Goal: Task Accomplishment & Management: Manage account settings

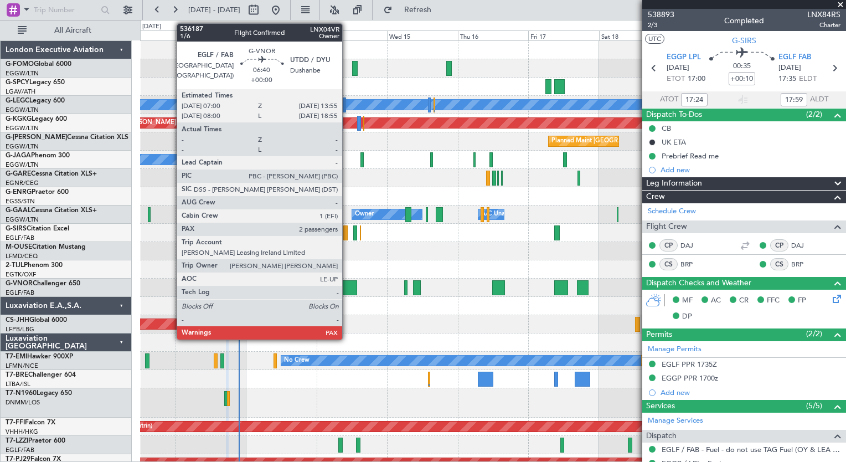
click at [347, 285] on div at bounding box center [347, 287] width 20 height 15
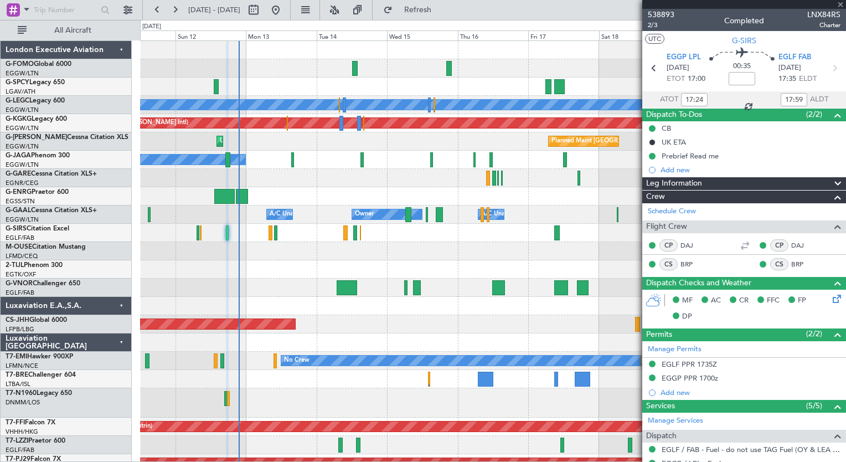
type input "2"
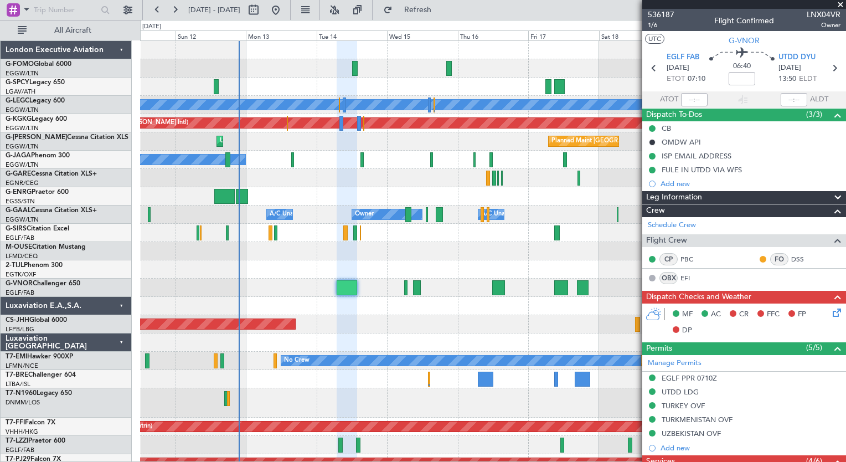
scroll to position [266, 0]
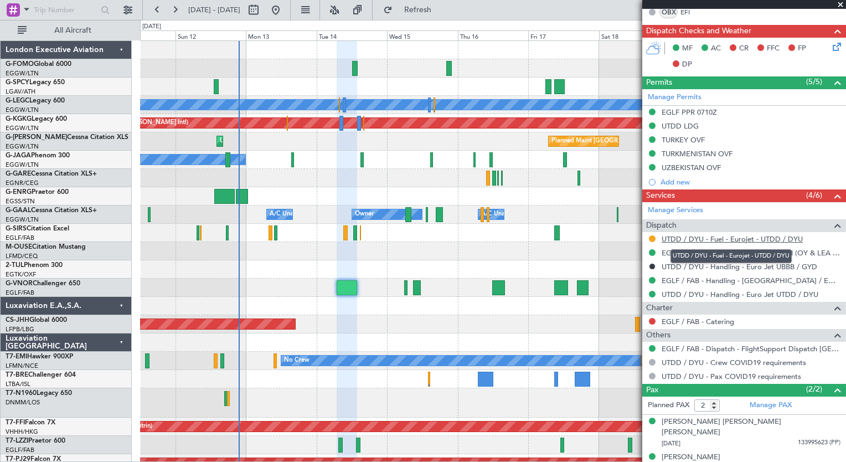
click at [736, 238] on link "UTDD / DYU - Fuel - Eurojet - UTDD / DYU" at bounding box center [732, 238] width 141 height 9
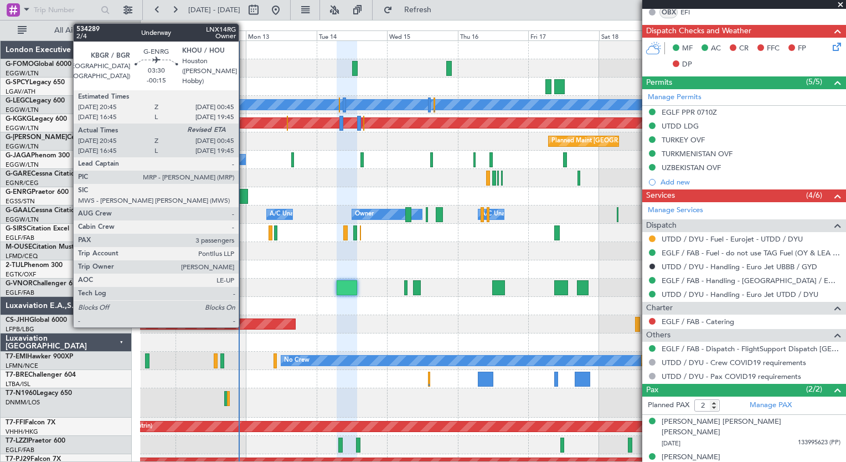
click at [244, 196] on div at bounding box center [242, 196] width 12 height 15
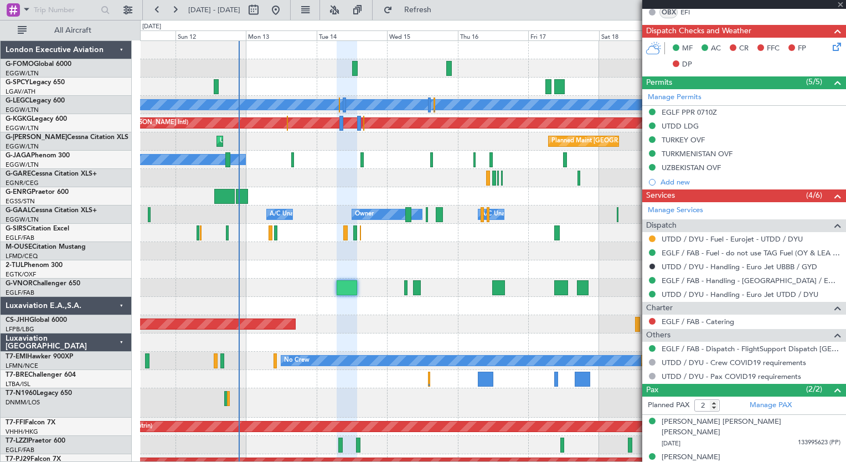
type input "-00:15"
type input "21:00"
type input "3"
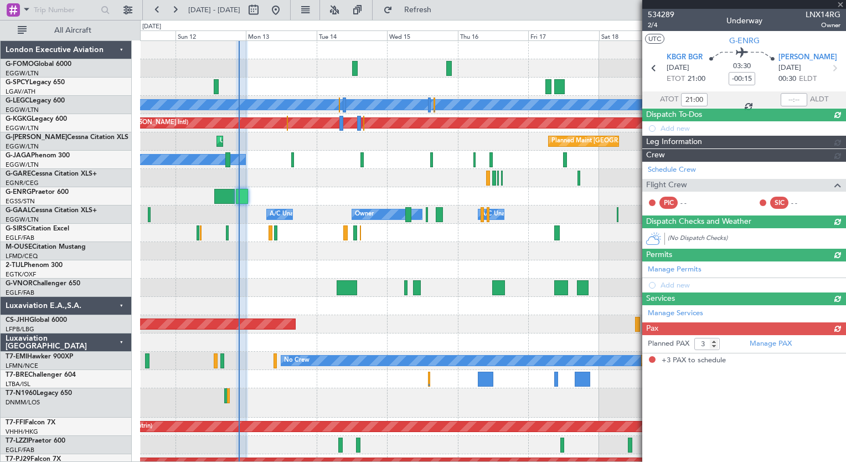
scroll to position [0, 0]
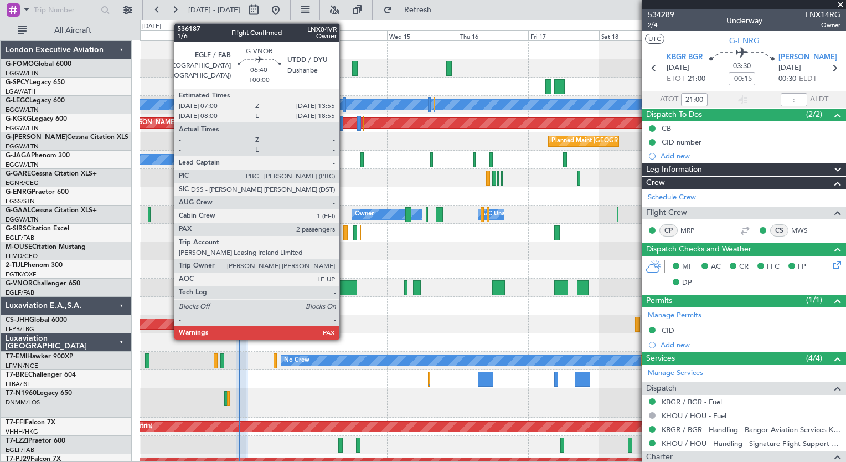
click at [345, 287] on div at bounding box center [347, 287] width 20 height 15
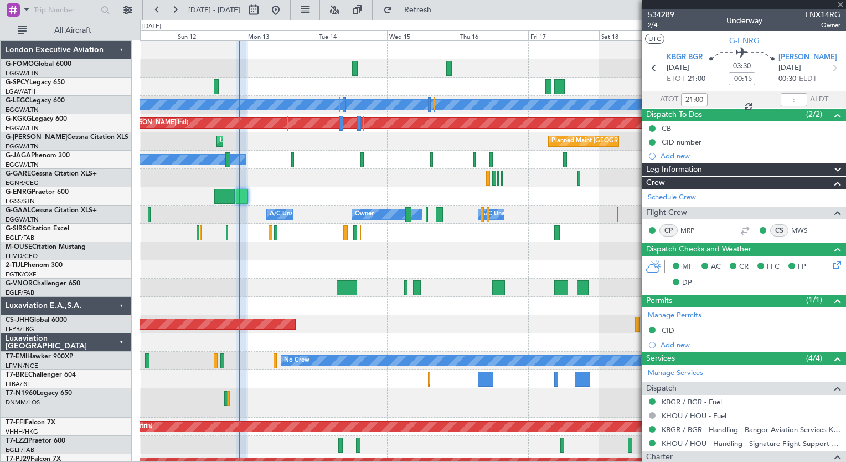
type input "2"
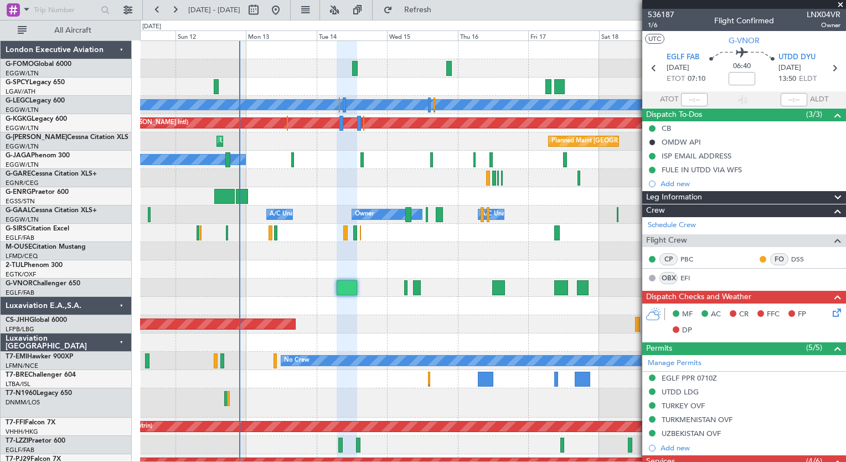
scroll to position [266, 0]
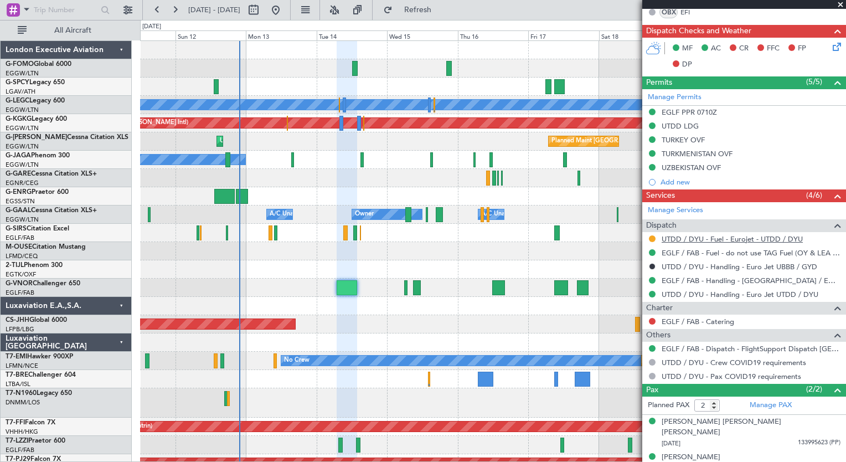
click at [678, 239] on link "UTDD / DYU - Fuel - Eurojet - UTDD / DYU" at bounding box center [732, 238] width 141 height 9
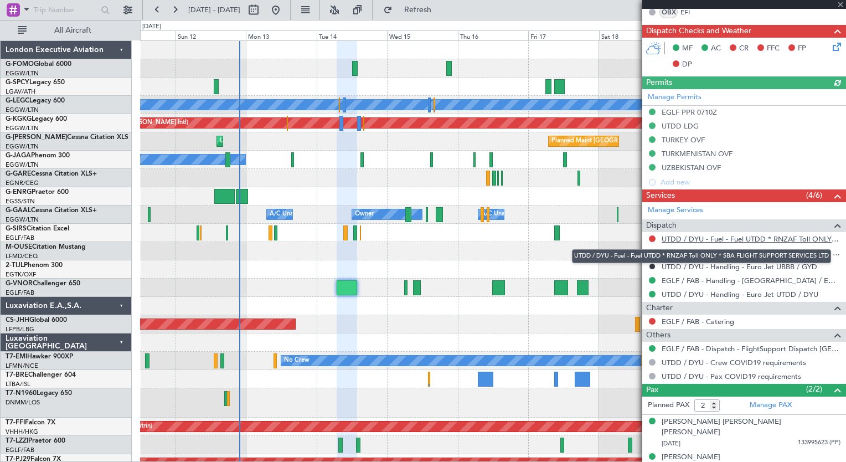
click at [746, 236] on link "UTDD / DYU - Fuel - Fuel UTDD * RNZAF Toll ONLY * SBA FLIGHT SUPPORT SERVICES L…" at bounding box center [751, 238] width 179 height 9
click at [745, 234] on link "UTDD / DYU - Fuel - Fuel UTDD * RNZAF Toll ONLY * SBA FLIGHT SUPPORT SERVICES L…" at bounding box center [751, 238] width 179 height 9
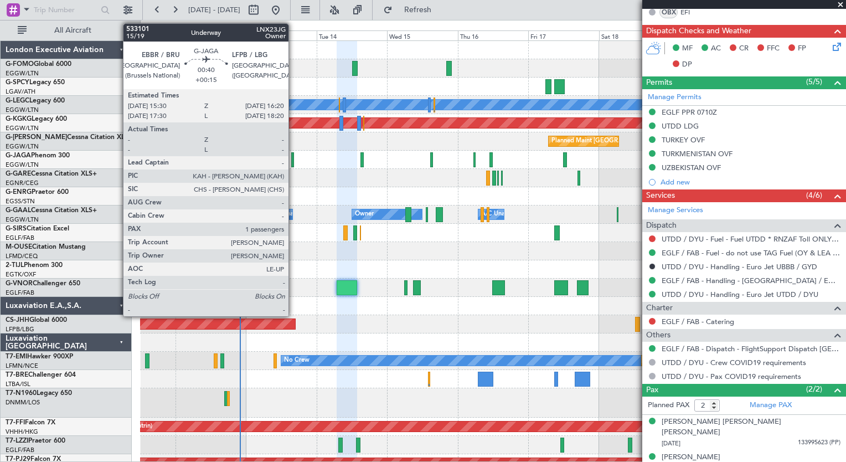
click at [294, 165] on div at bounding box center [292, 159] width 3 height 15
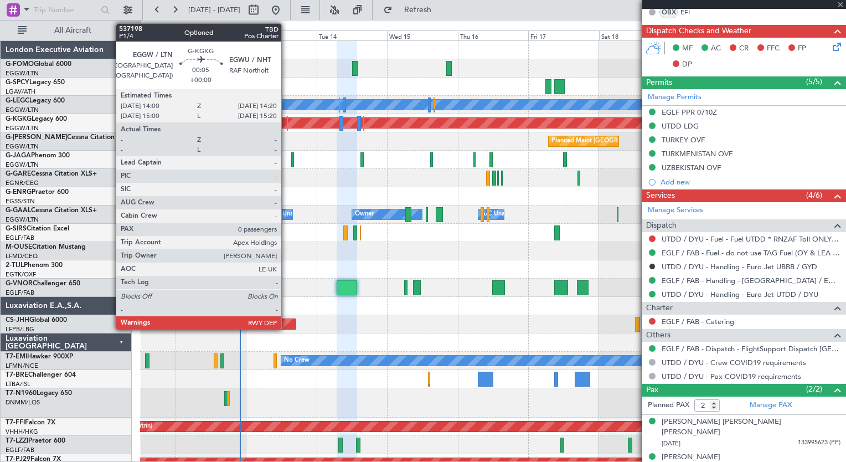
type input "+00:15"
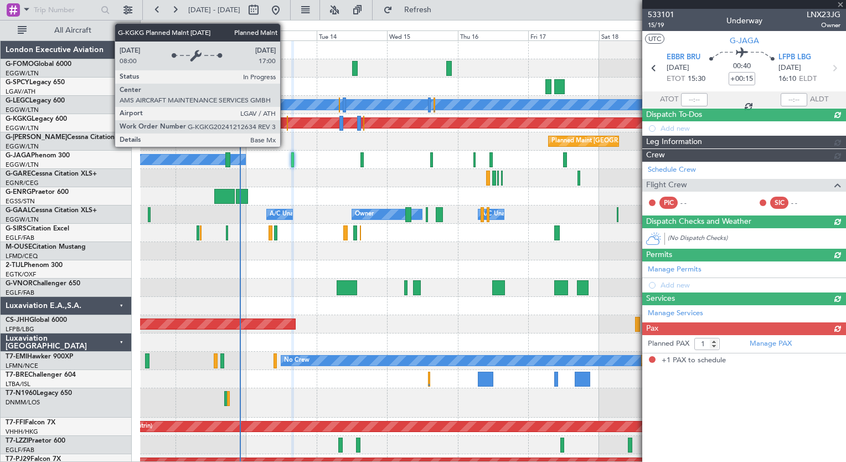
scroll to position [0, 0]
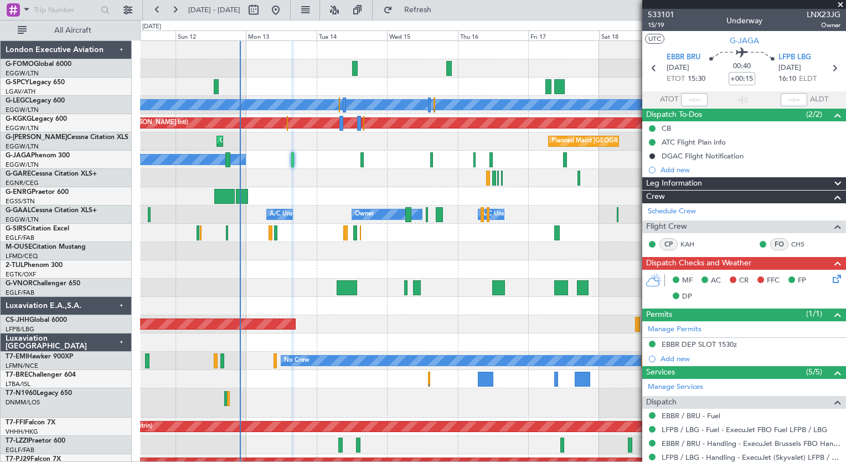
click at [831, 276] on icon at bounding box center [835, 277] width 9 height 9
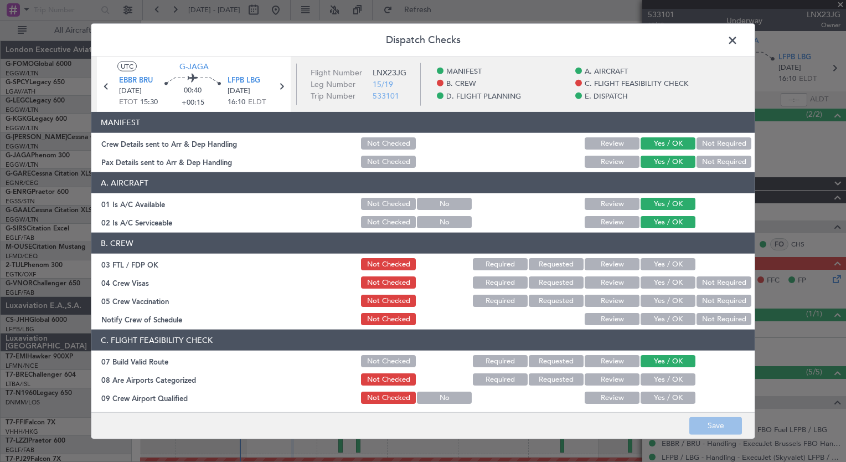
click at [669, 267] on button "Yes / OK" at bounding box center [668, 264] width 55 height 12
click at [697, 278] on button "Not Required" at bounding box center [724, 282] width 55 height 12
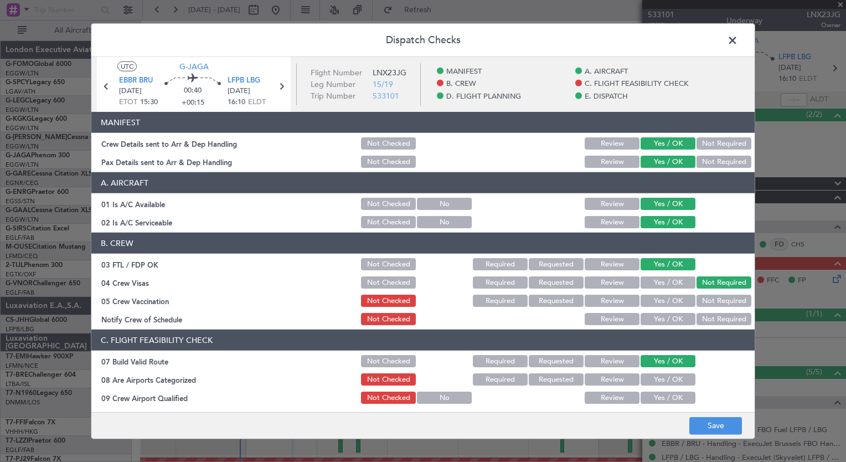
click at [698, 307] on div "Not Required" at bounding box center [723, 301] width 56 height 16
click at [698, 302] on button "Not Required" at bounding box center [724, 301] width 55 height 12
click at [662, 321] on button "Yes / OK" at bounding box center [668, 319] width 55 height 12
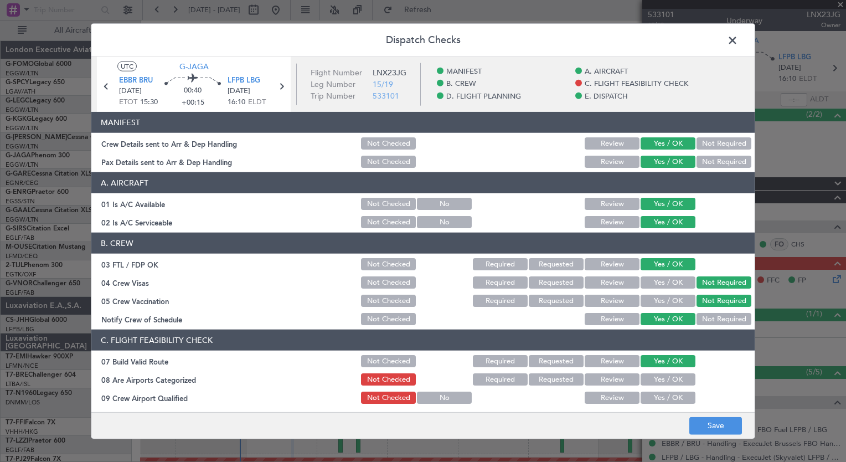
click at [663, 377] on button "Yes / OK" at bounding box center [668, 379] width 55 height 12
click at [659, 394] on button "Yes / OK" at bounding box center [668, 398] width 55 height 12
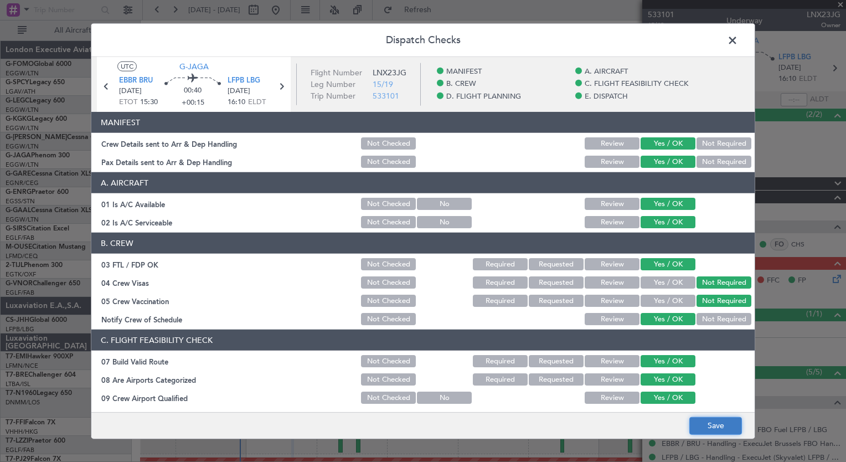
click at [720, 427] on button "Save" at bounding box center [716, 426] width 53 height 18
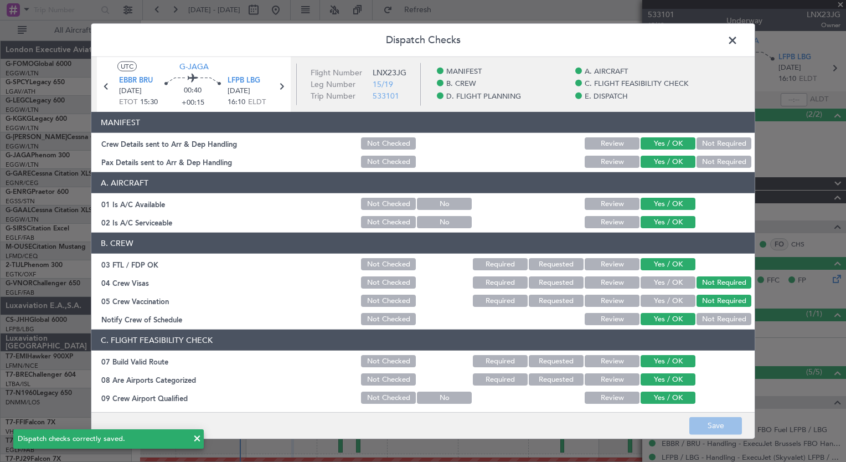
click at [738, 39] on span at bounding box center [738, 43] width 0 height 22
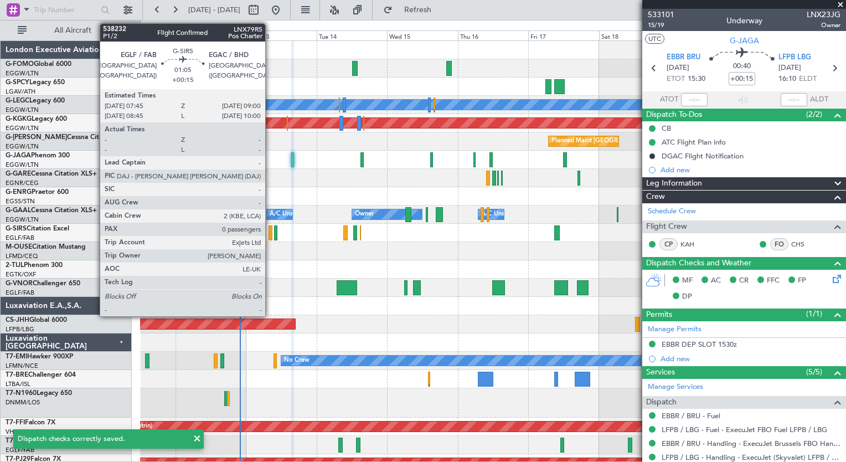
click at [270, 234] on div at bounding box center [271, 232] width 4 height 15
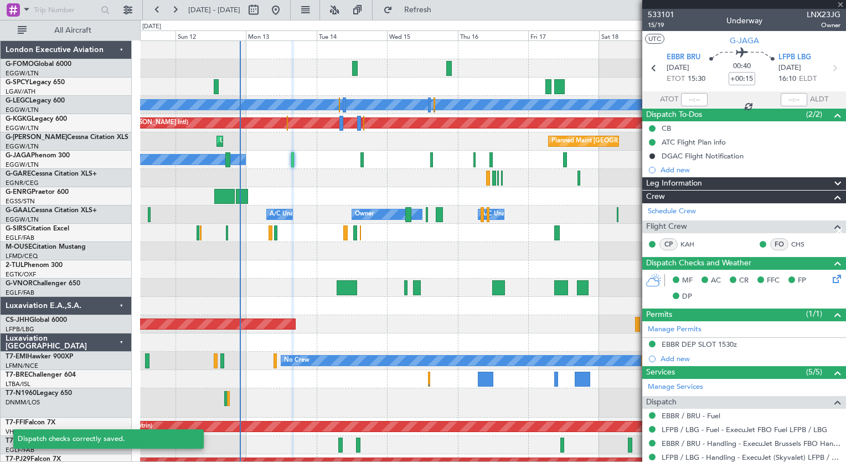
type input "0"
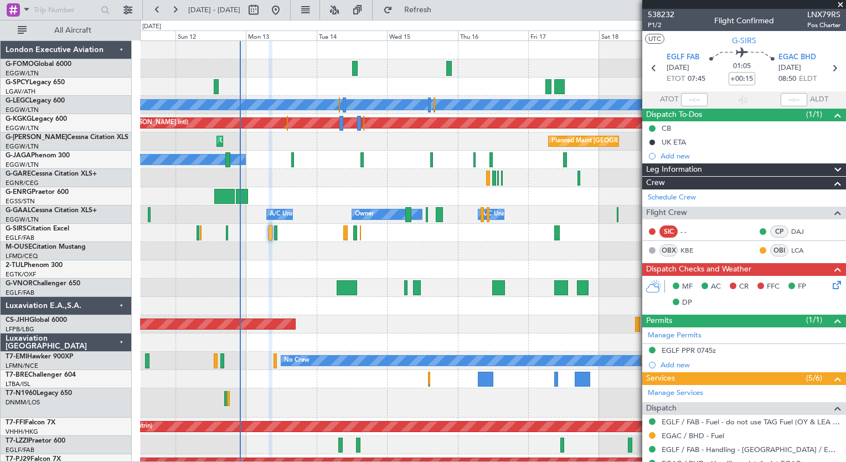
click at [831, 288] on icon at bounding box center [835, 283] width 9 height 9
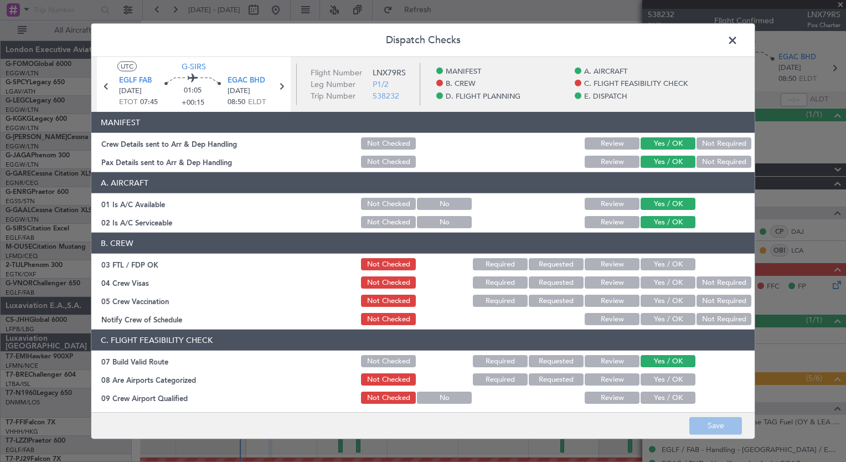
click at [666, 259] on button "Yes / OK" at bounding box center [668, 264] width 55 height 12
click at [708, 282] on button "Not Required" at bounding box center [724, 282] width 55 height 12
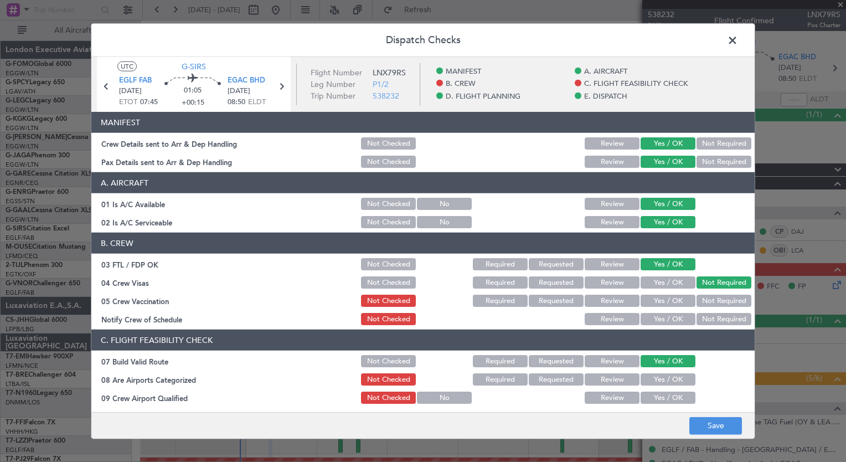
click at [708, 297] on button "Not Required" at bounding box center [724, 301] width 55 height 12
click at [662, 315] on button "Yes / OK" at bounding box center [668, 319] width 55 height 12
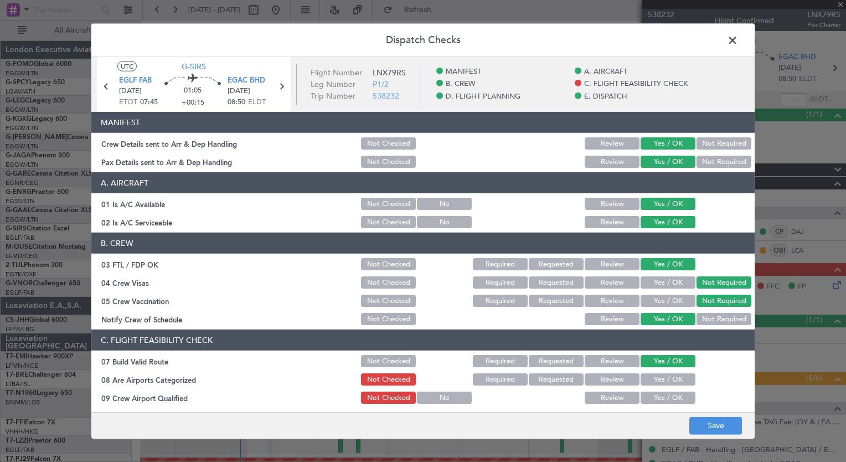
click at [646, 372] on div "Yes / OK" at bounding box center [667, 380] width 56 height 16
click at [644, 382] on button "Yes / OK" at bounding box center [668, 379] width 55 height 12
click at [645, 402] on button "Yes / OK" at bounding box center [668, 398] width 55 height 12
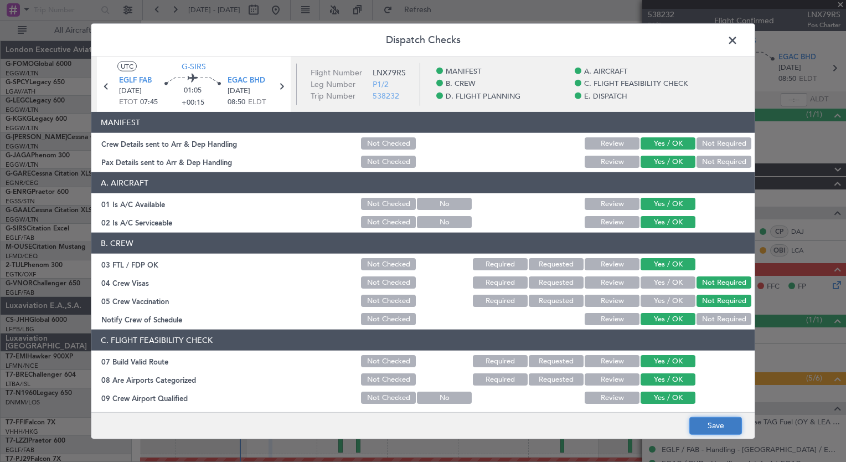
click at [704, 423] on button "Save" at bounding box center [716, 426] width 53 height 18
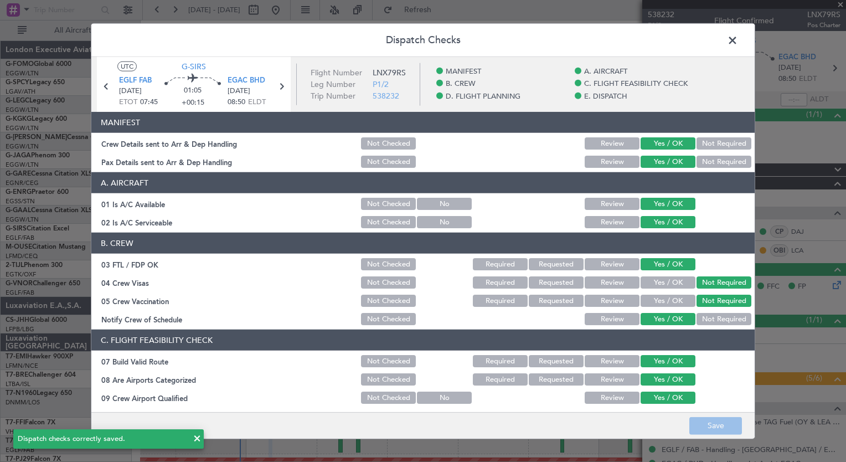
click at [738, 44] on span at bounding box center [738, 43] width 0 height 22
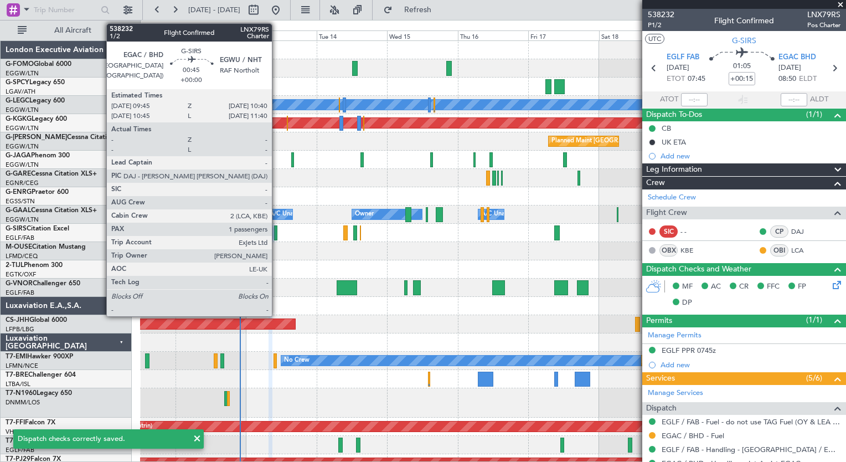
click at [277, 234] on div at bounding box center [275, 232] width 3 height 15
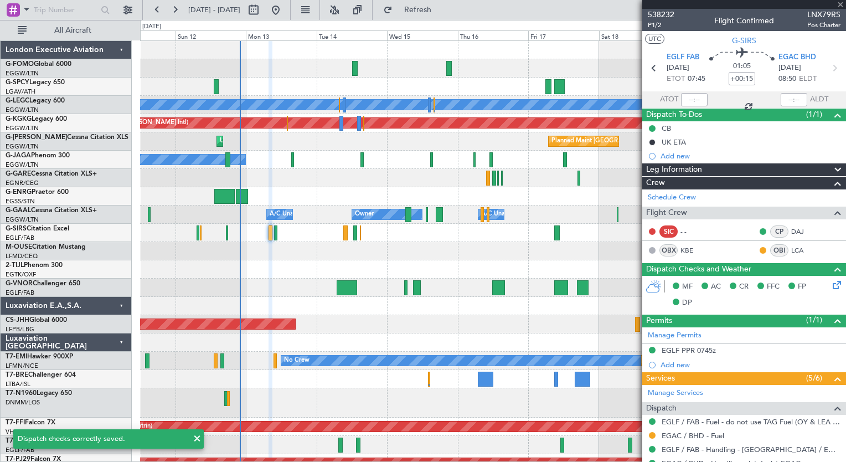
type input "1"
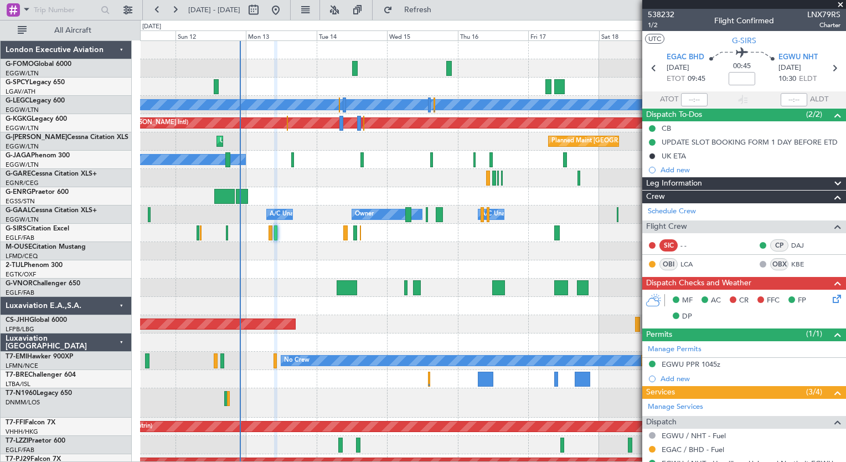
click at [831, 294] on icon at bounding box center [835, 297] width 9 height 9
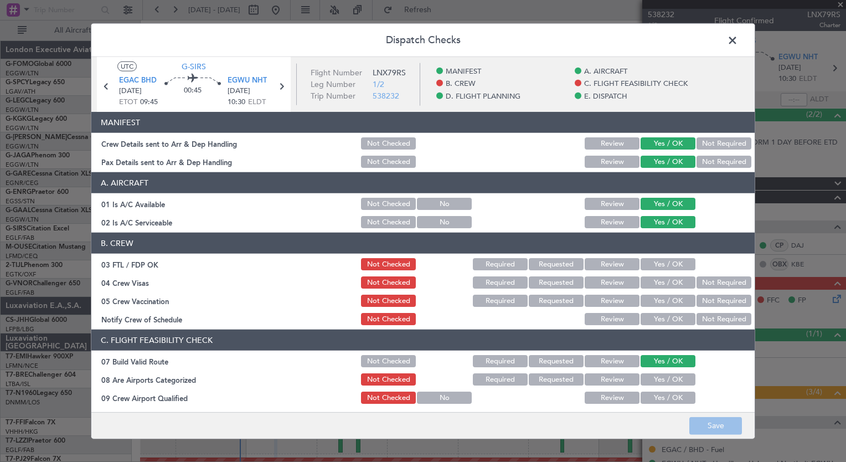
click at [658, 267] on button "Yes / OK" at bounding box center [668, 264] width 55 height 12
click at [710, 287] on button "Not Required" at bounding box center [724, 282] width 55 height 12
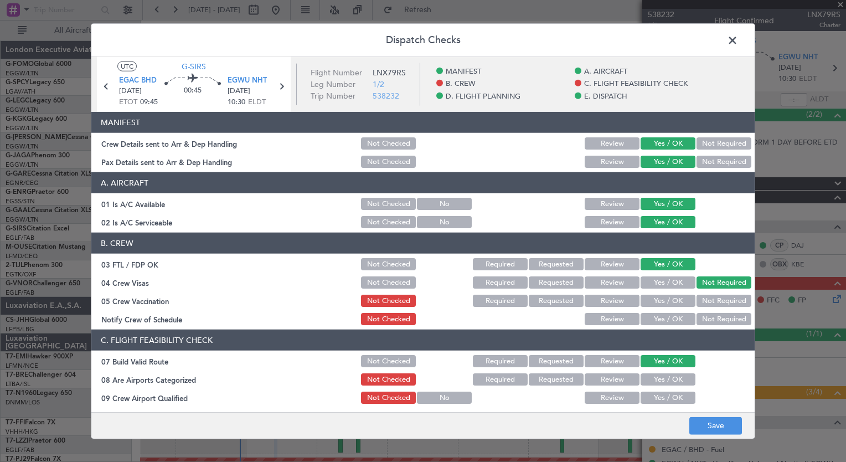
click at [709, 291] on section "B. CREW 03 FTL / FDP OK Not Checked Required Requested Review Yes / OK 04 Crew …" at bounding box center [423, 280] width 664 height 94
click at [702, 300] on button "Not Required" at bounding box center [724, 301] width 55 height 12
click at [666, 316] on button "Yes / OK" at bounding box center [668, 319] width 55 height 12
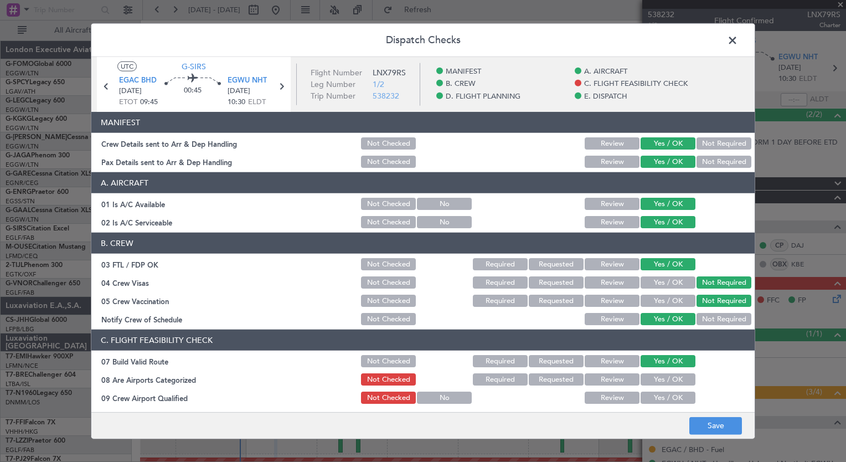
click at [660, 380] on button "Yes / OK" at bounding box center [668, 379] width 55 height 12
click at [658, 401] on button "Yes / OK" at bounding box center [668, 398] width 55 height 12
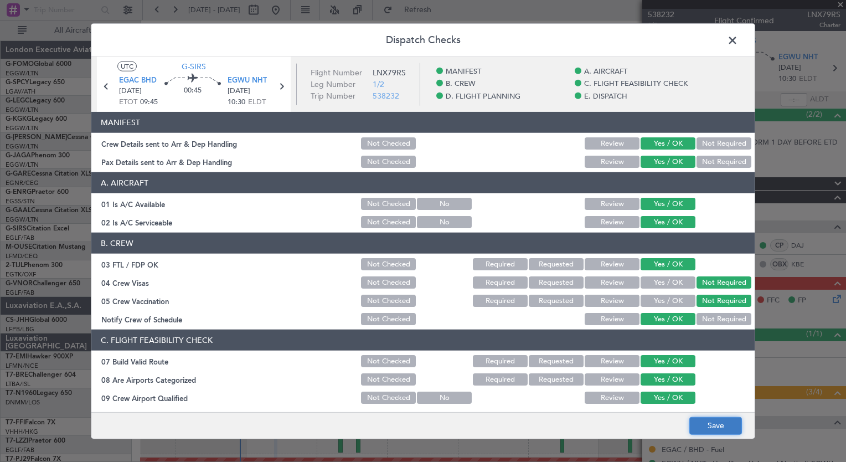
click at [722, 428] on button "Save" at bounding box center [716, 426] width 53 height 18
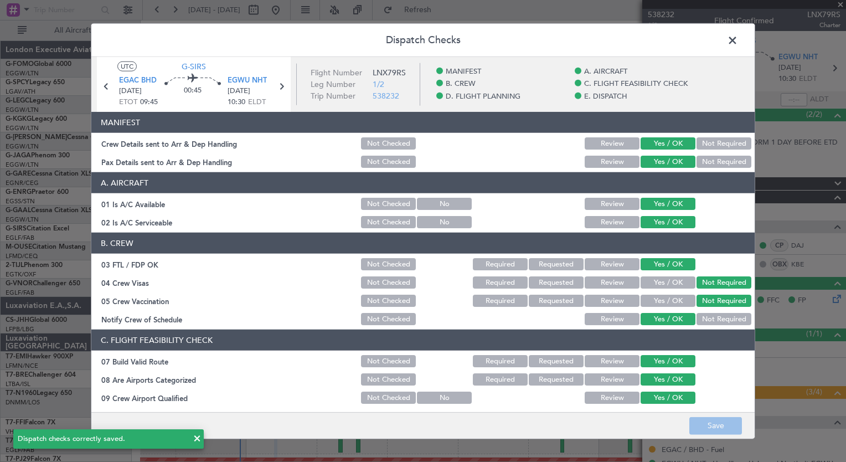
click at [738, 34] on span at bounding box center [738, 43] width 0 height 22
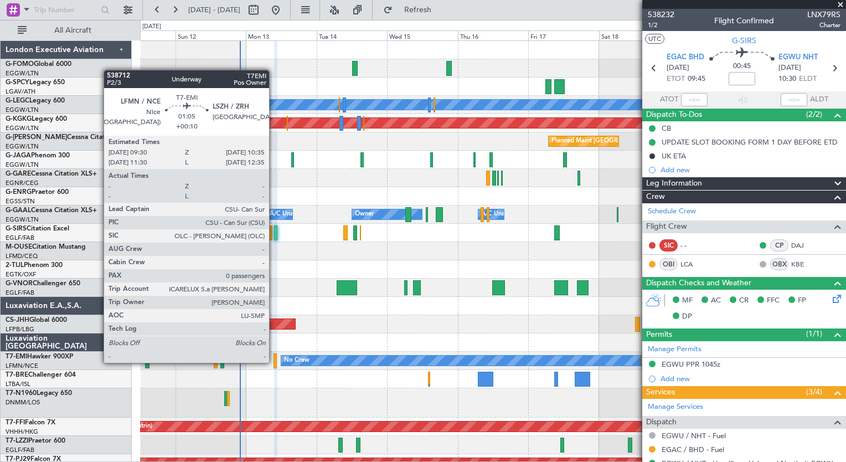
click at [274, 362] on div at bounding box center [275, 360] width 3 height 15
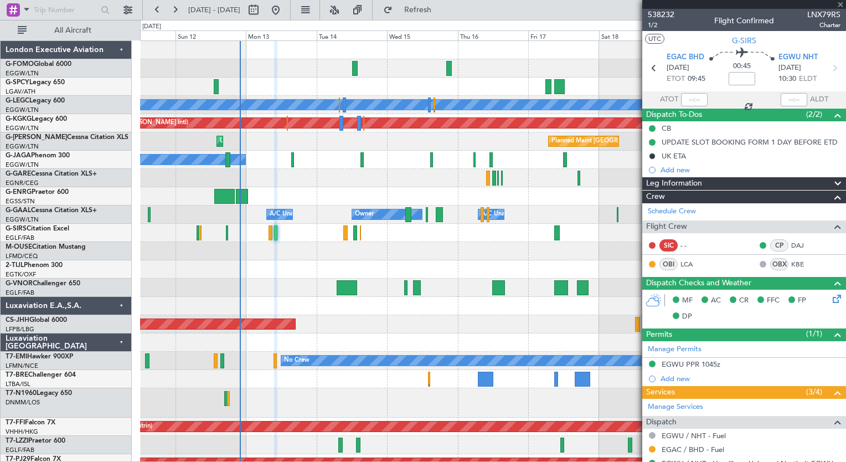
type input "+00:10"
type input "0"
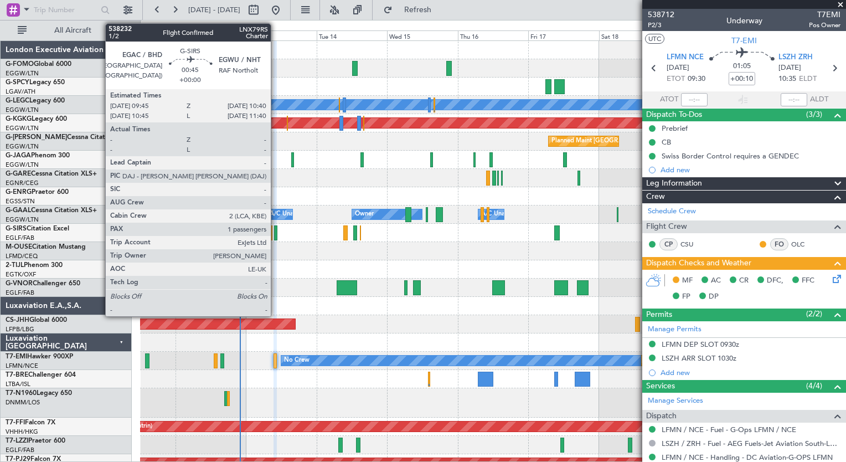
click at [276, 229] on div at bounding box center [275, 232] width 3 height 15
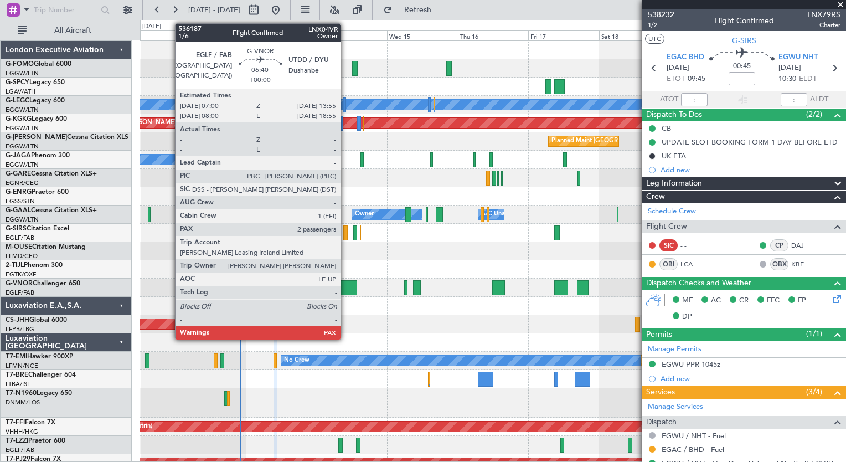
click at [346, 284] on div at bounding box center [347, 287] width 20 height 15
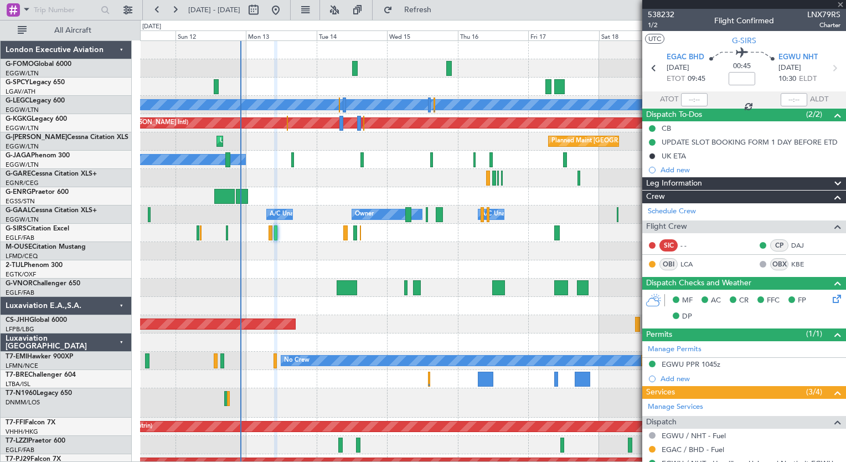
type input "2"
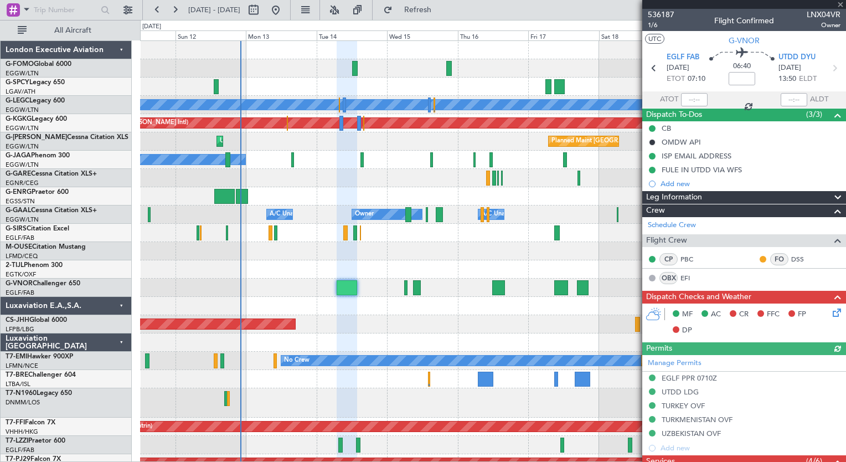
scroll to position [266, 0]
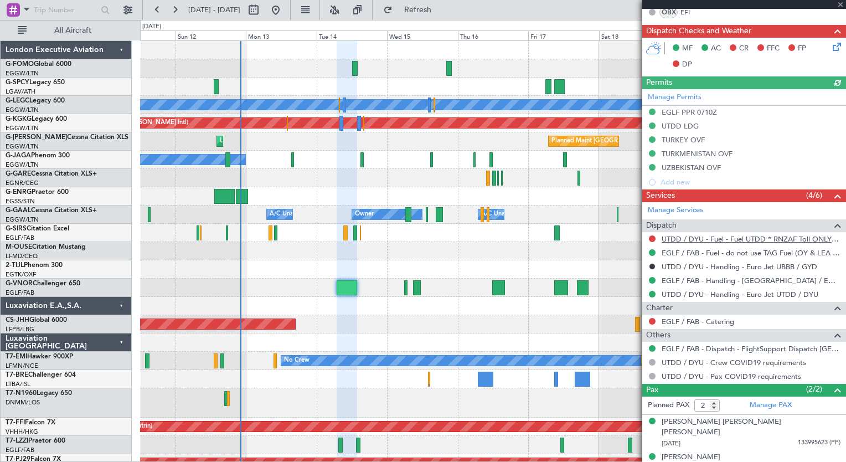
click at [706, 237] on link "UTDD / DYU - Fuel - Fuel UTDD * RNZAF Toll ONLY * SBA FLIGHT SUPPORT SERVICES L…" at bounding box center [751, 238] width 179 height 9
click at [435, 10] on span "Refresh" at bounding box center [418, 10] width 47 height 8
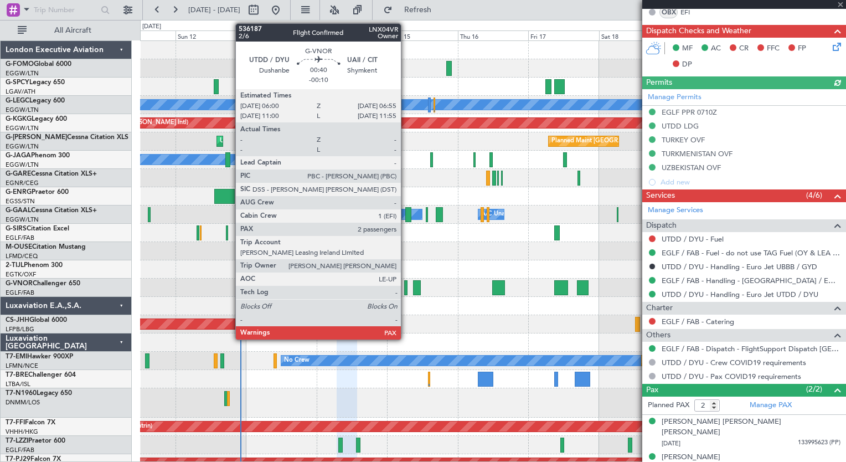
click at [406, 287] on div at bounding box center [405, 287] width 3 height 15
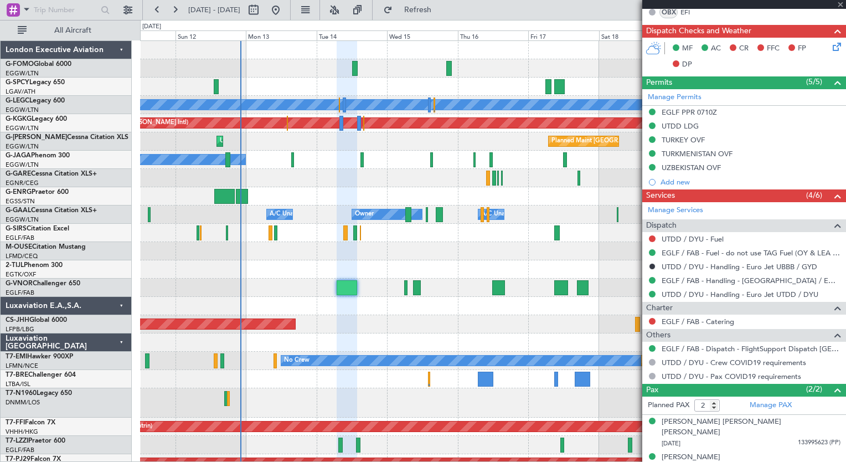
type input "-00:10"
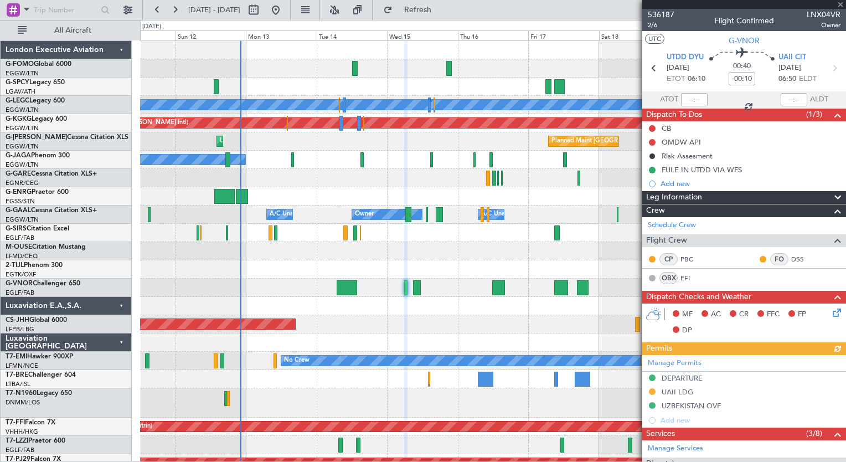
scroll to position [294, 0]
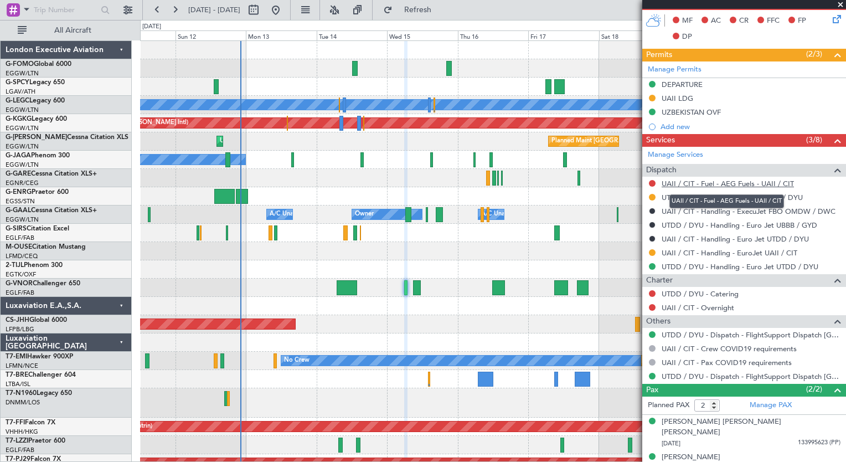
click at [707, 179] on link "UAII / CIT - Fuel - AEG Fuels - UAII / CIT" at bounding box center [728, 183] width 132 height 9
click at [756, 196] on link "UTDD / DYU - Fuel - Eurojet - UTDD / DYU" at bounding box center [732, 197] width 141 height 9
